Goal: Book appointment/travel/reservation

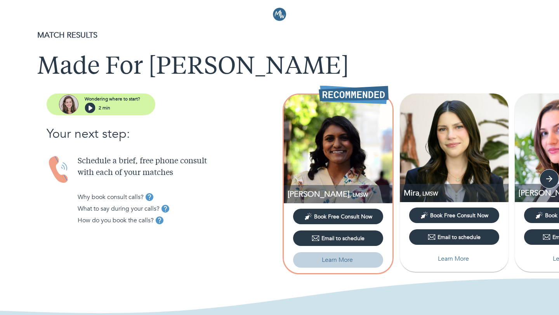
click at [341, 256] on p "Learn More" at bounding box center [337, 260] width 31 height 9
select select "6"
select select "2"
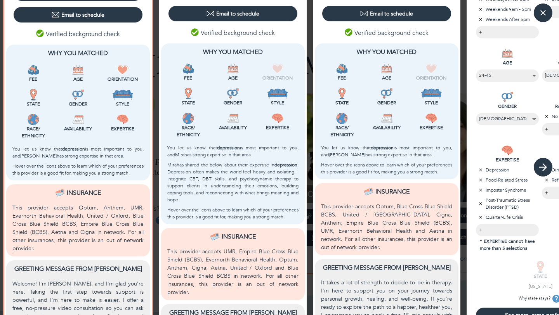
scroll to position [175, 0]
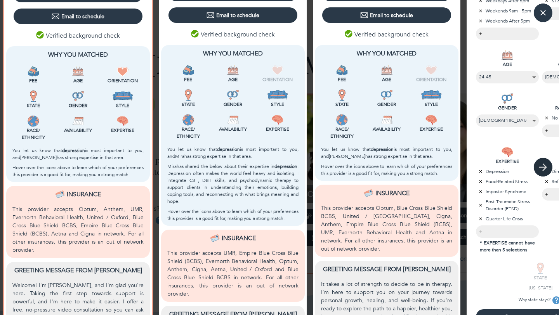
click at [542, 163] on icon "button" at bounding box center [544, 168] width 12 height 12
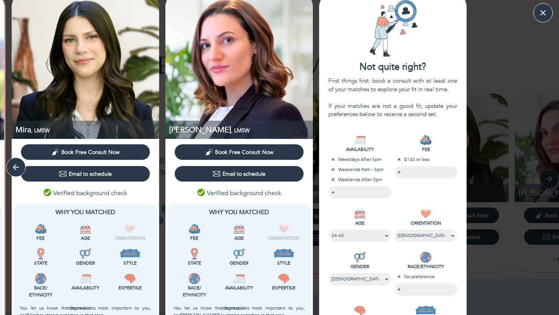
scroll to position [0, 0]
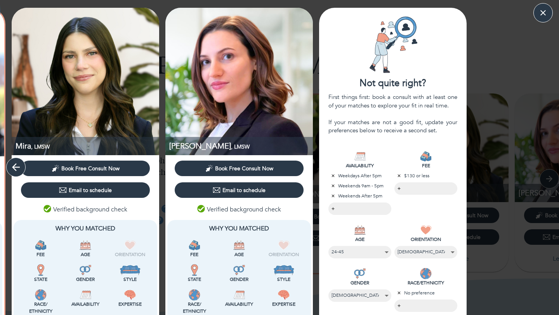
click at [18, 168] on icon "button" at bounding box center [16, 168] width 12 height 12
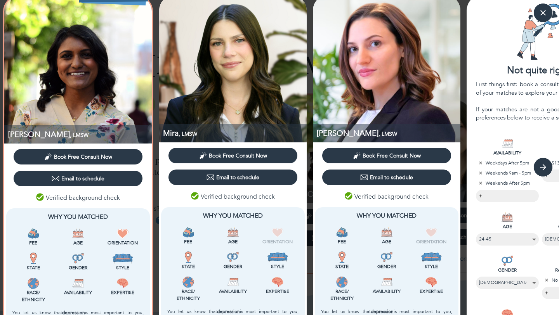
scroll to position [18, 0]
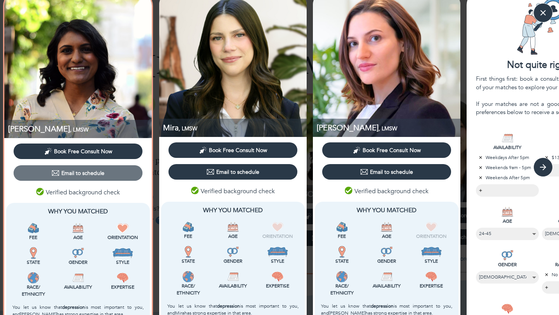
click at [96, 171] on div "Email to schedule" at bounding box center [78, 173] width 53 height 8
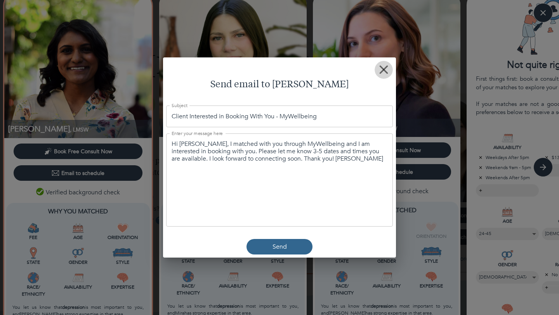
click at [384, 70] on rect "button" at bounding box center [383, 69] width 9 height 9
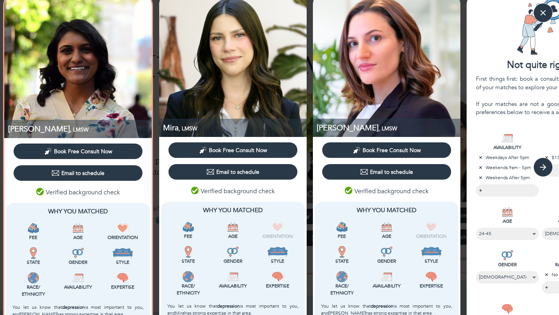
click at [66, 82] on img at bounding box center [78, 65] width 148 height 148
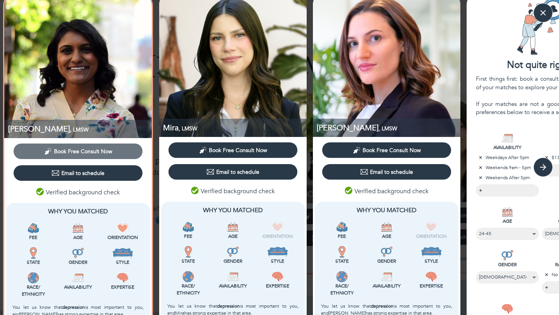
click at [60, 152] on span "Book Free Consult Now" at bounding box center [83, 151] width 58 height 7
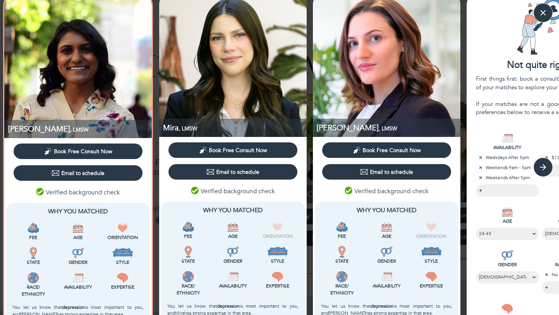
click at [232, 149] on span "Book Free Consult Now" at bounding box center [238, 150] width 58 height 7
click at [358, 148] on icon "button" at bounding box center [357, 150] width 8 height 8
